Goal: Find specific page/section: Find specific page/section

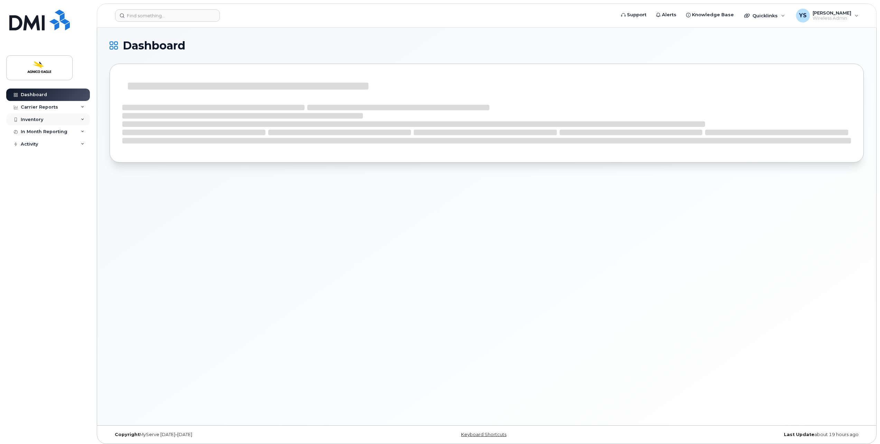
click at [56, 119] on div "Inventory" at bounding box center [48, 119] width 84 height 12
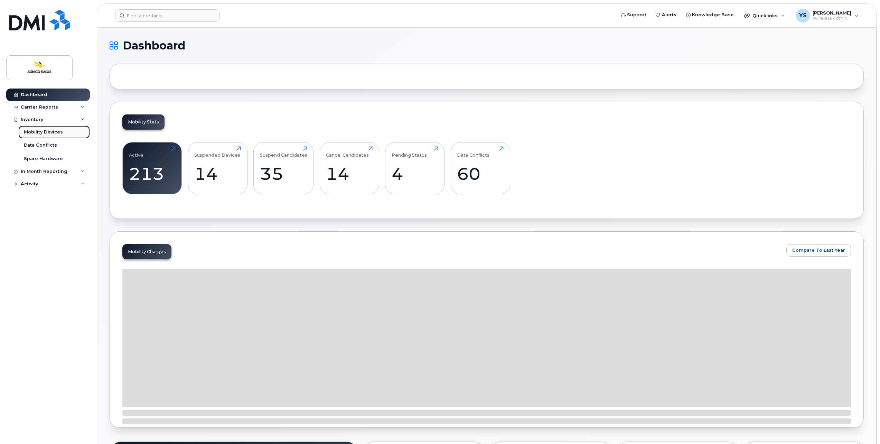
click at [51, 131] on div "Mobility Devices" at bounding box center [43, 132] width 39 height 6
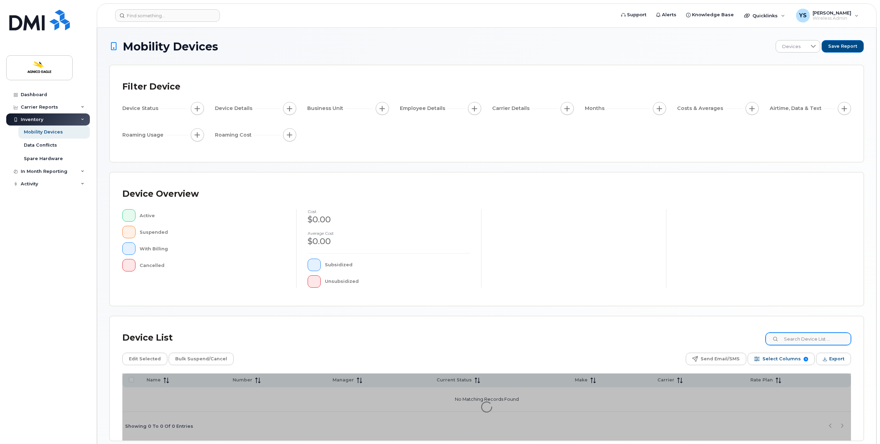
click at [796, 333] on div "Device List" at bounding box center [486, 338] width 729 height 18
click at [802, 338] on input at bounding box center [808, 339] width 86 height 12
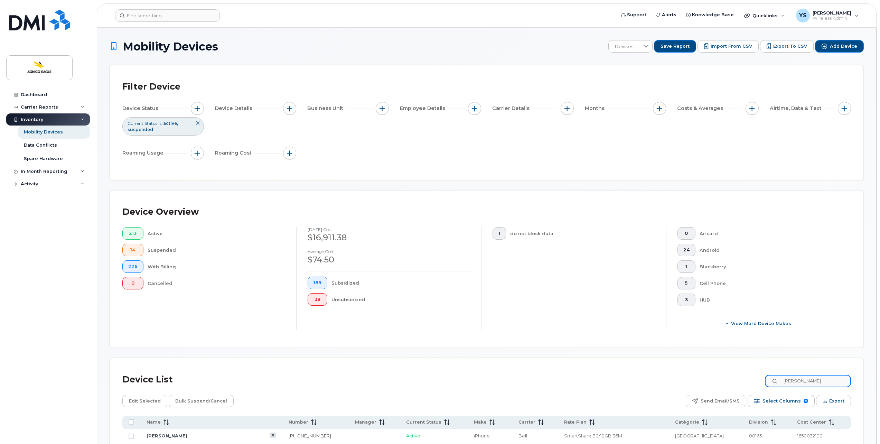
type input "suzanne"
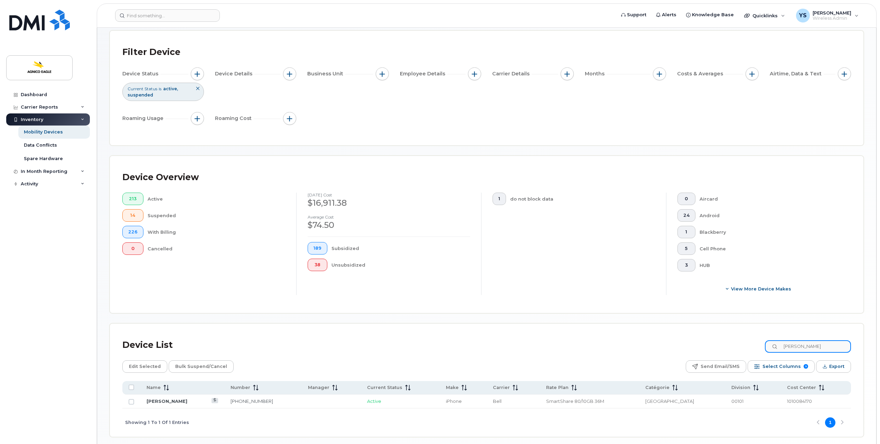
scroll to position [61, 0]
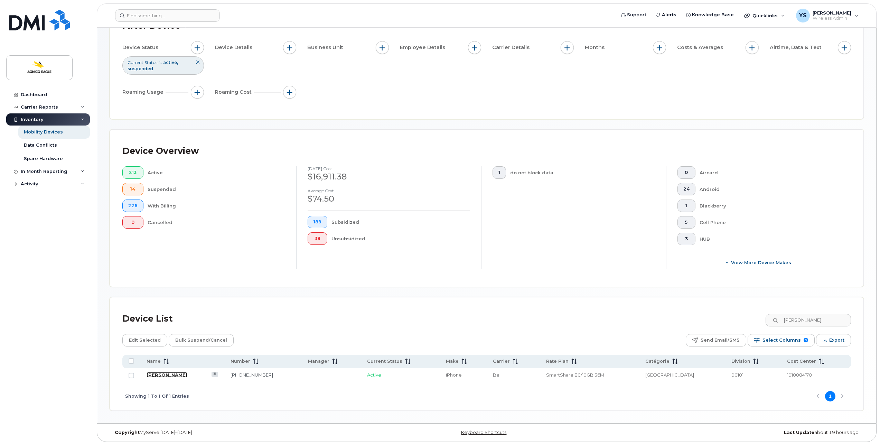
click at [170, 373] on link "[PERSON_NAME]" at bounding box center [167, 375] width 41 height 6
